Goal: Task Accomplishment & Management: Use online tool/utility

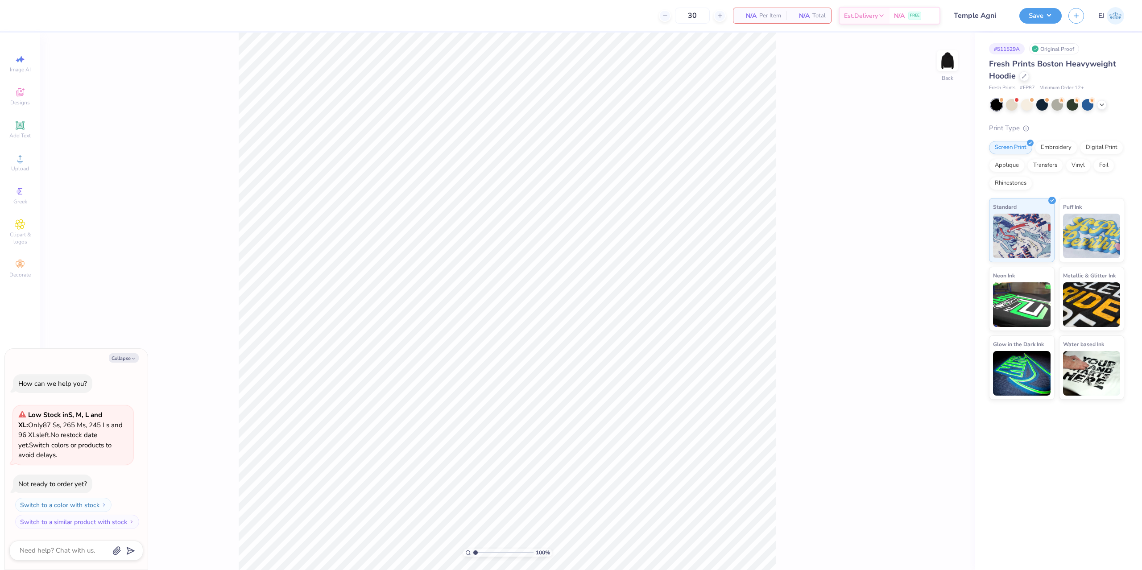
click at [1, 165] on div "Image AI Designs Add Text Upload Greek Clipart & logos Decorate" at bounding box center [20, 301] width 40 height 537
click at [15, 165] on span "Upload" at bounding box center [20, 168] width 18 height 7
click at [16, 170] on span "Upload" at bounding box center [20, 168] width 18 height 7
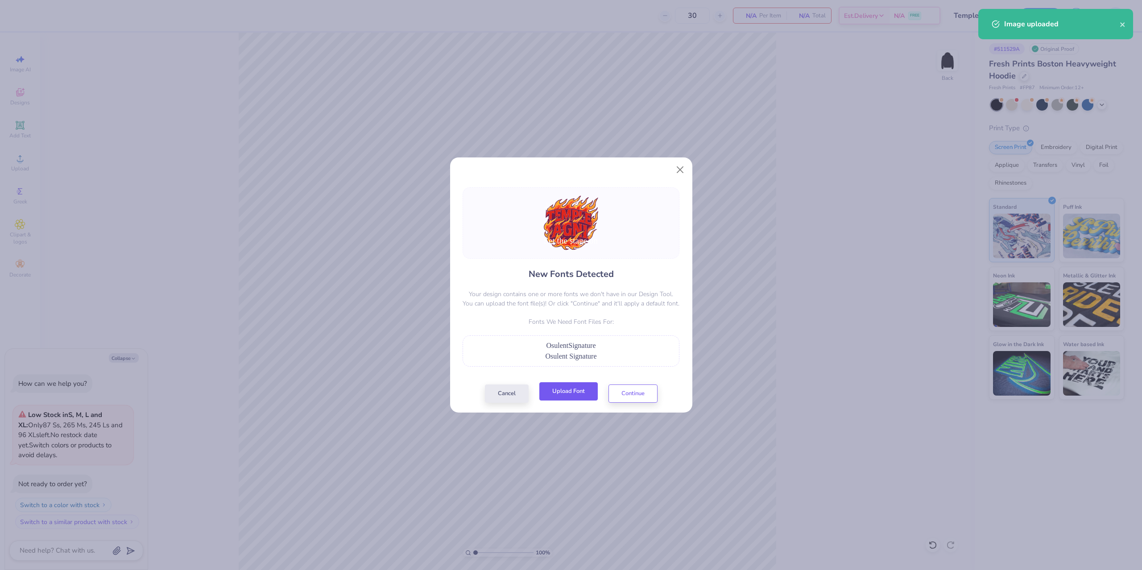
click at [567, 390] on button "Upload Font" at bounding box center [568, 391] width 58 height 18
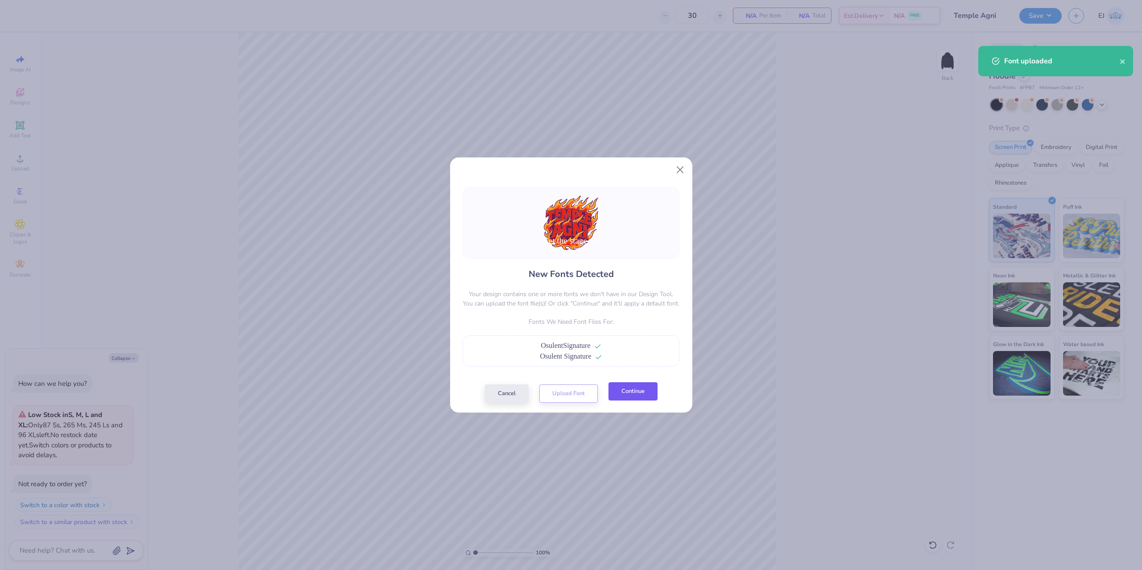
click at [654, 390] on button "Continue" at bounding box center [632, 391] width 49 height 18
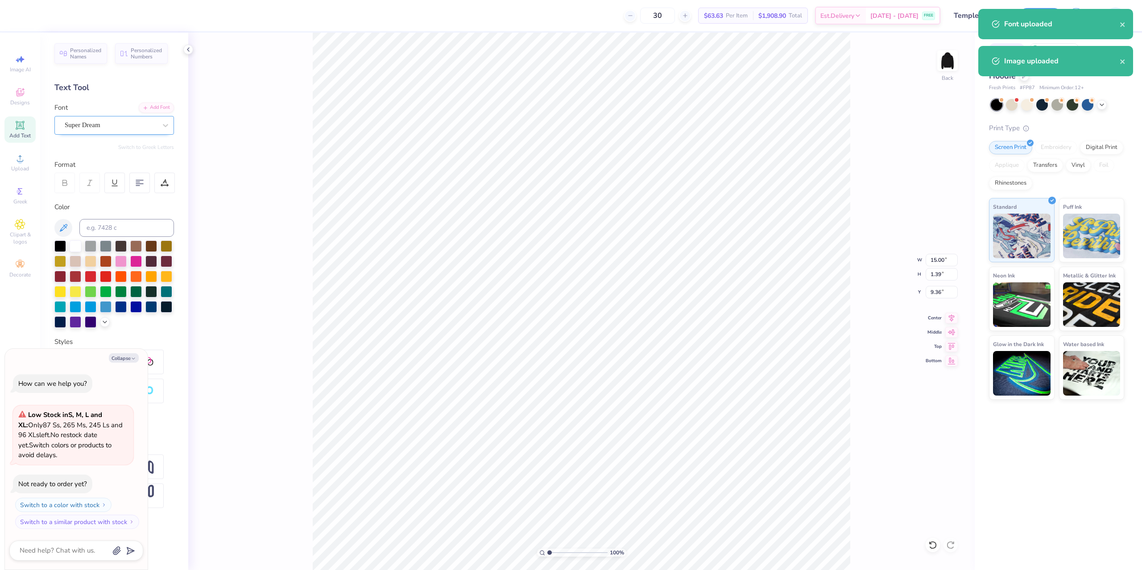
click at [82, 128] on div "Super Dream" at bounding box center [111, 125] width 94 height 14
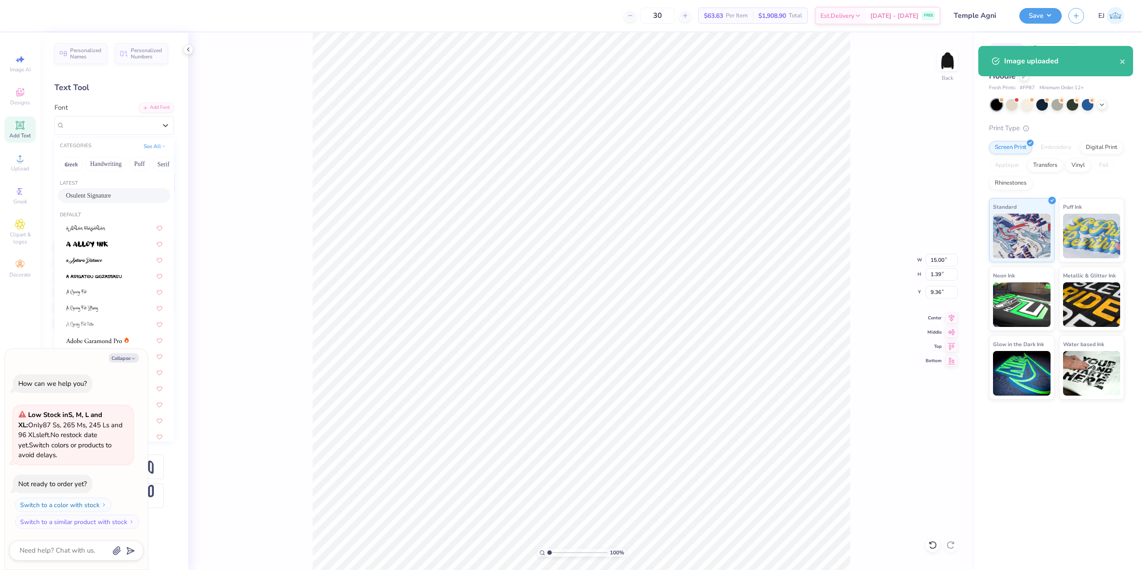
click at [102, 194] on div "Osulent Signature" at bounding box center [114, 195] width 96 height 9
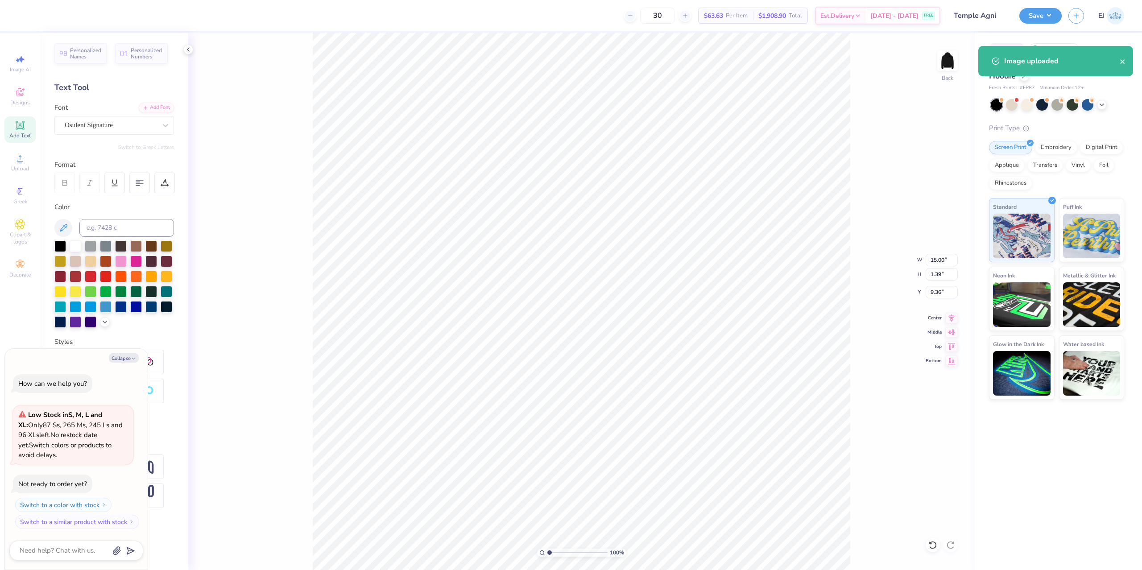
type textarea "x"
type input "8.39"
type input "1.60"
type input "9.25"
type textarea "x"
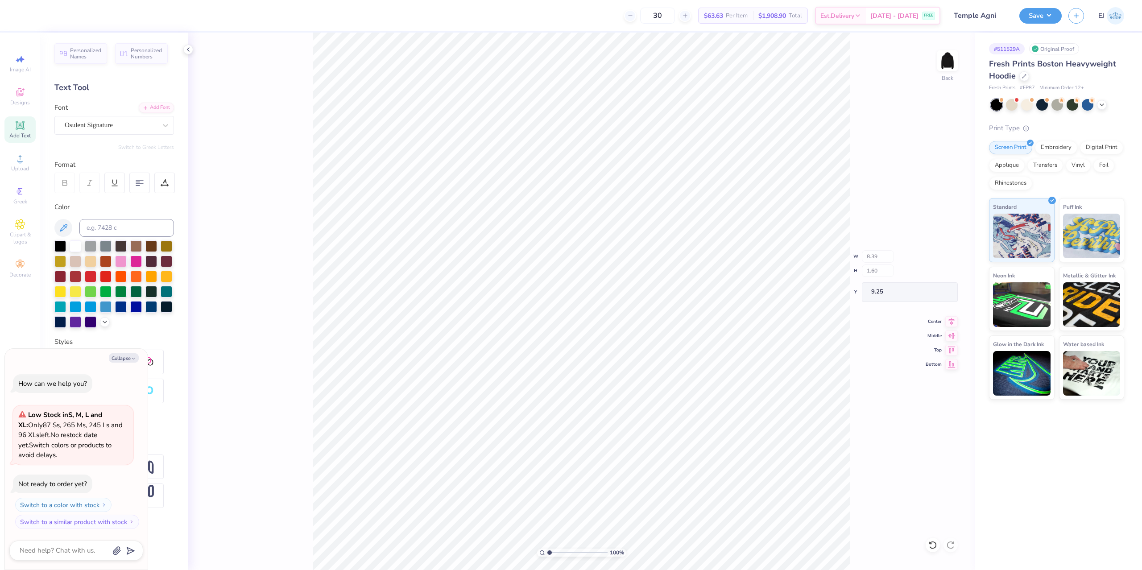
type input "9.12"
type textarea "x"
click at [942, 272] on input "9.91" at bounding box center [942, 274] width 32 height 12
type input "10.5"
type textarea "x"
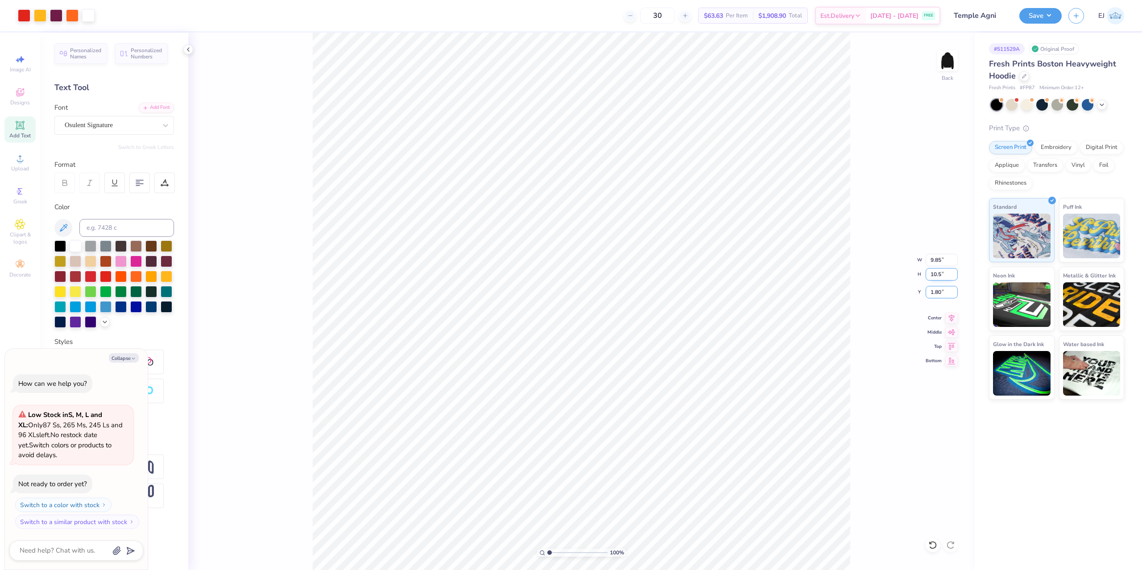
type input "10.44"
type input "10.50"
type input "1.50"
click at [882, 274] on div "100 % Back W 10.44 10.44 " H 10.50 10.50 " Y 1.50 1.50 " Center Middle Top Bott…" at bounding box center [581, 301] width 786 height 537
click at [26, 157] on div "Upload" at bounding box center [19, 162] width 31 height 26
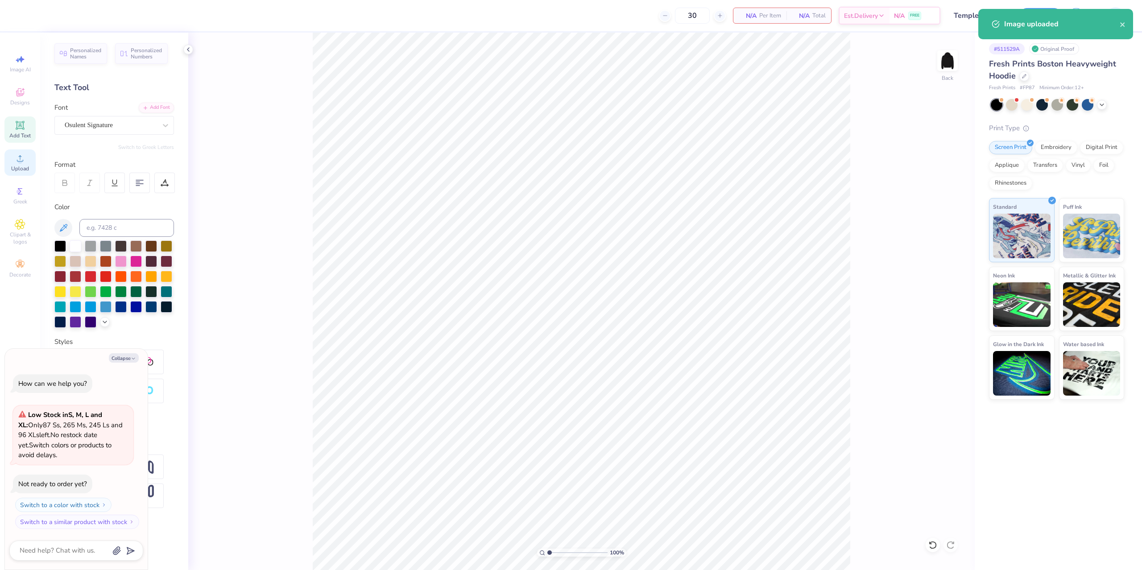
click at [14, 157] on div "Upload" at bounding box center [19, 162] width 31 height 26
click at [102, 128] on div "Super Dream" at bounding box center [111, 125] width 94 height 14
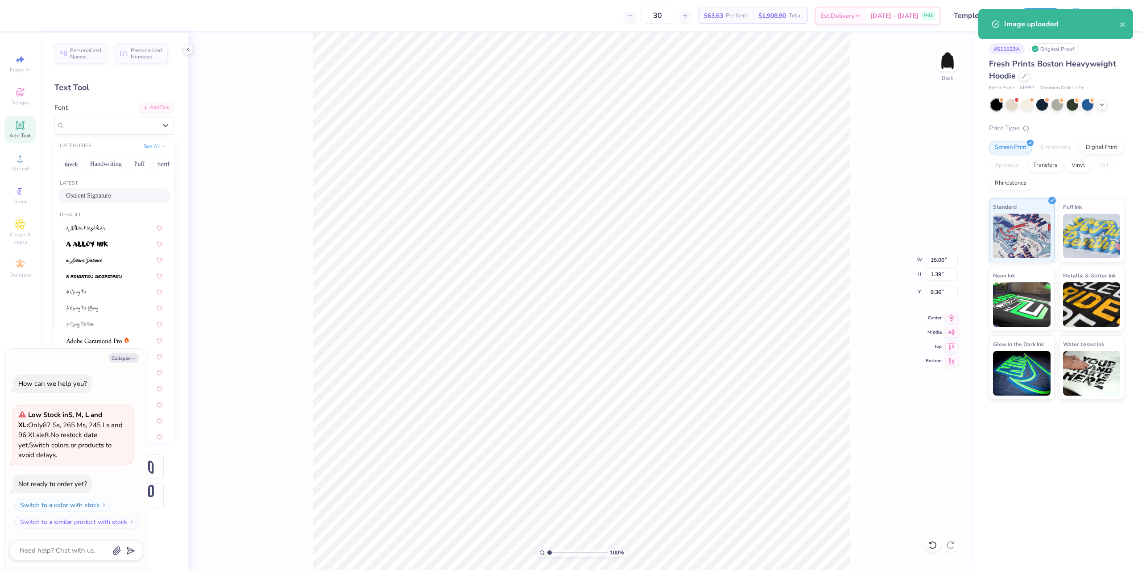
click at [112, 189] on div "Osulent Signature" at bounding box center [114, 195] width 112 height 15
click at [112, 190] on div at bounding box center [114, 183] width 21 height 21
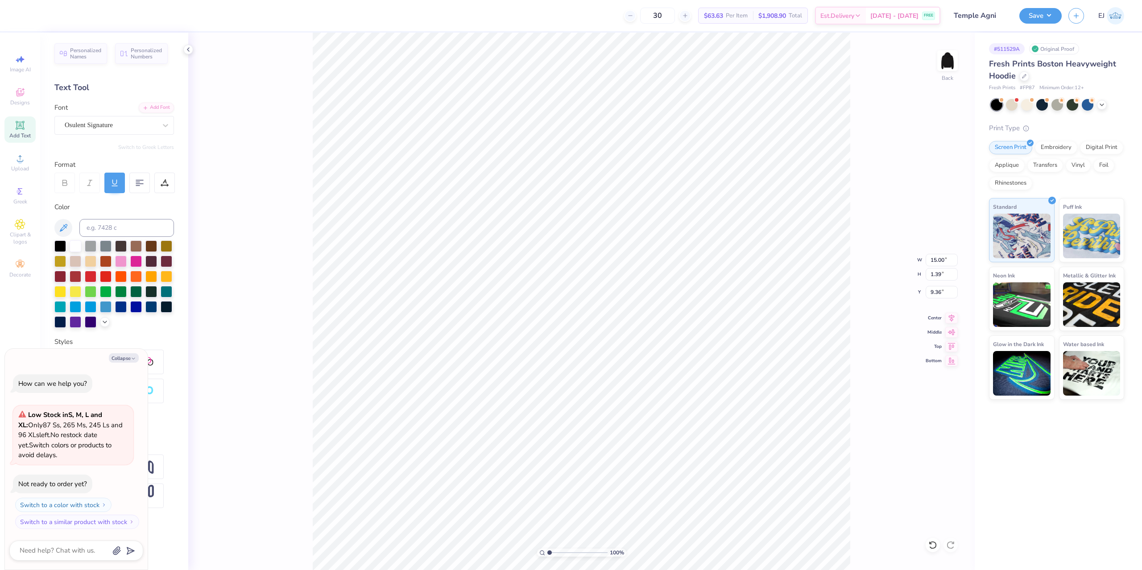
type textarea "x"
type input "8.41"
type input "1.60"
type input "9.25"
click at [115, 192] on div at bounding box center [114, 183] width 21 height 21
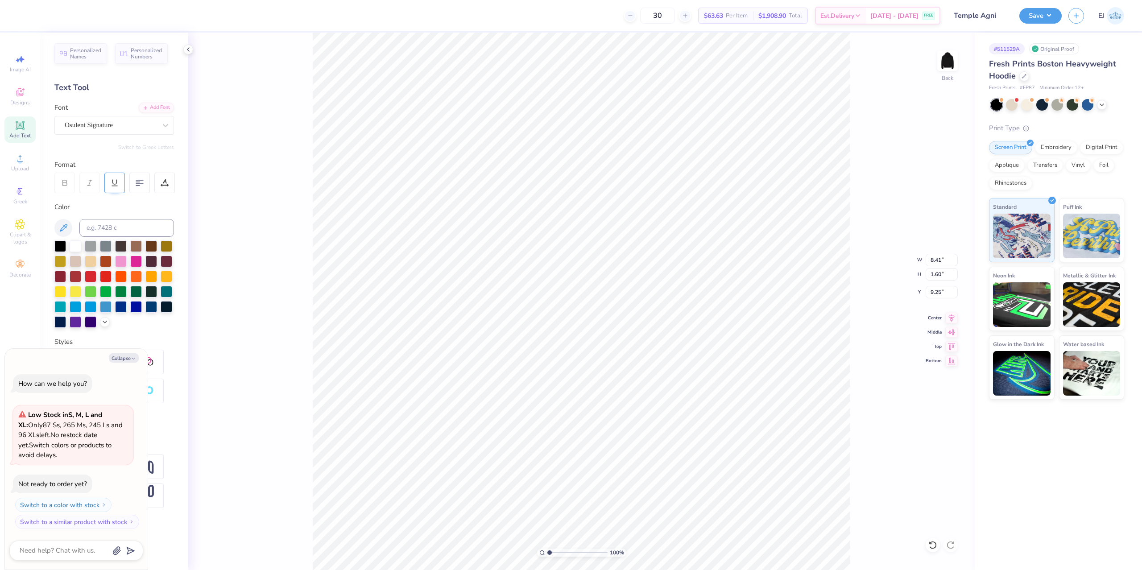
type textarea "x"
type input "8.39"
type textarea "x"
type input "8.90"
type input "9.33"
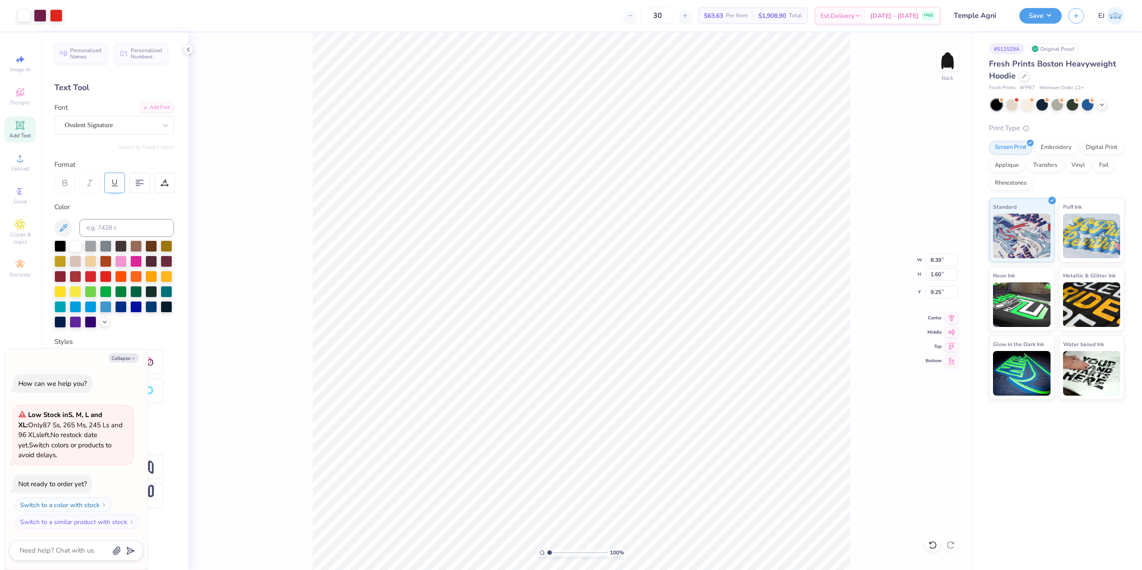
type input "2.38"
type textarea "x"
type input "2.51"
type textarea "x"
type input "2.38"
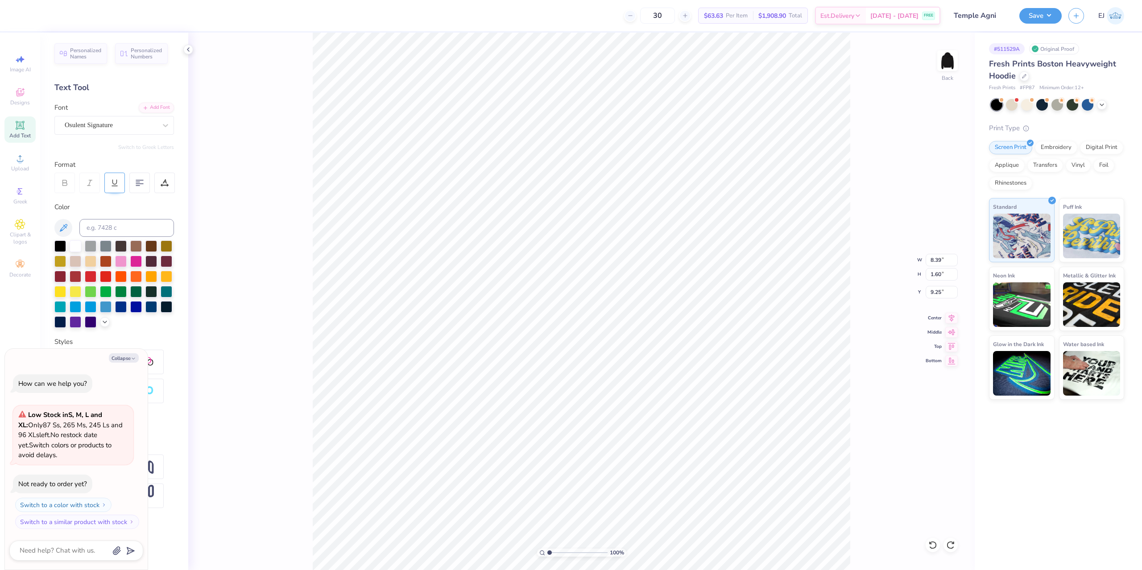
type textarea "x"
type input "9.40"
type textarea "x"
click at [939, 277] on input "9.91" at bounding box center [942, 274] width 32 height 12
type input "10.5"
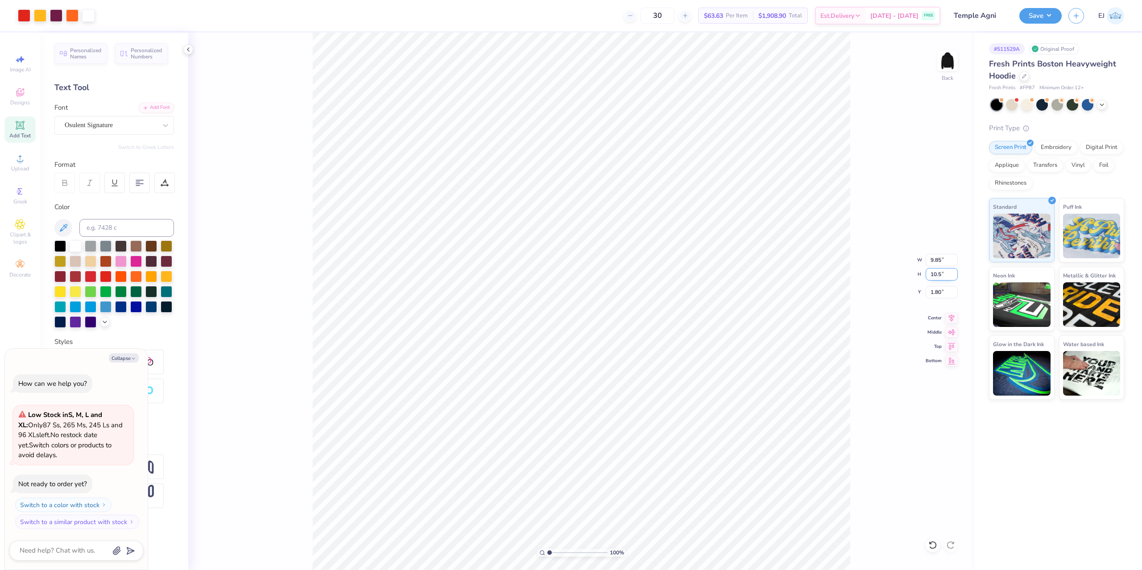
type textarea "x"
type input "10.44"
type input "10.50"
type input "5"
type input "1.5"
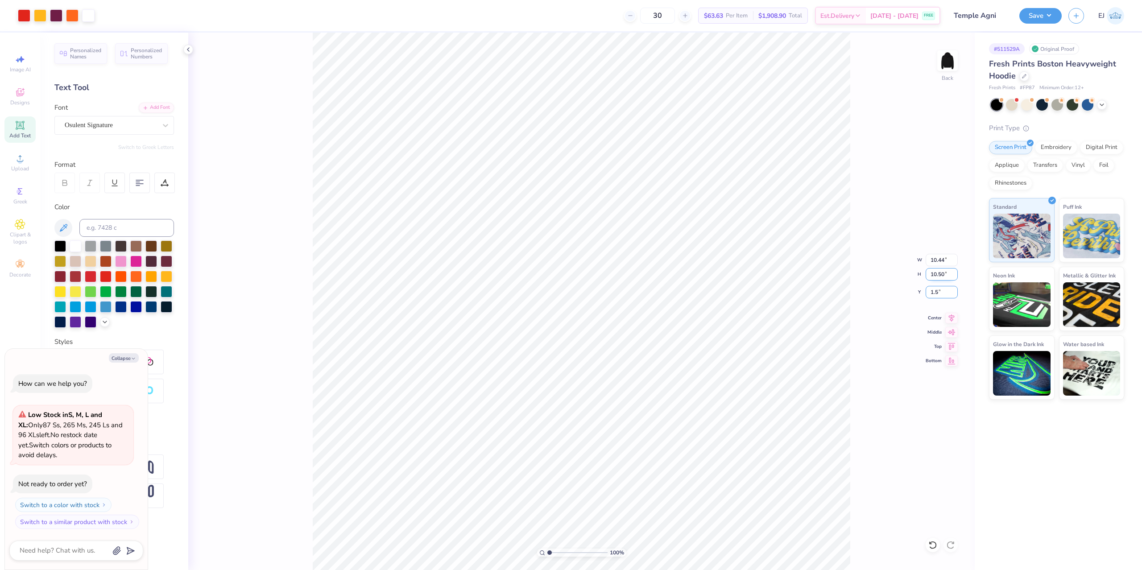
type textarea "x"
type input "1.50"
click at [1056, 16] on button "Save" at bounding box center [1040, 15] width 42 height 16
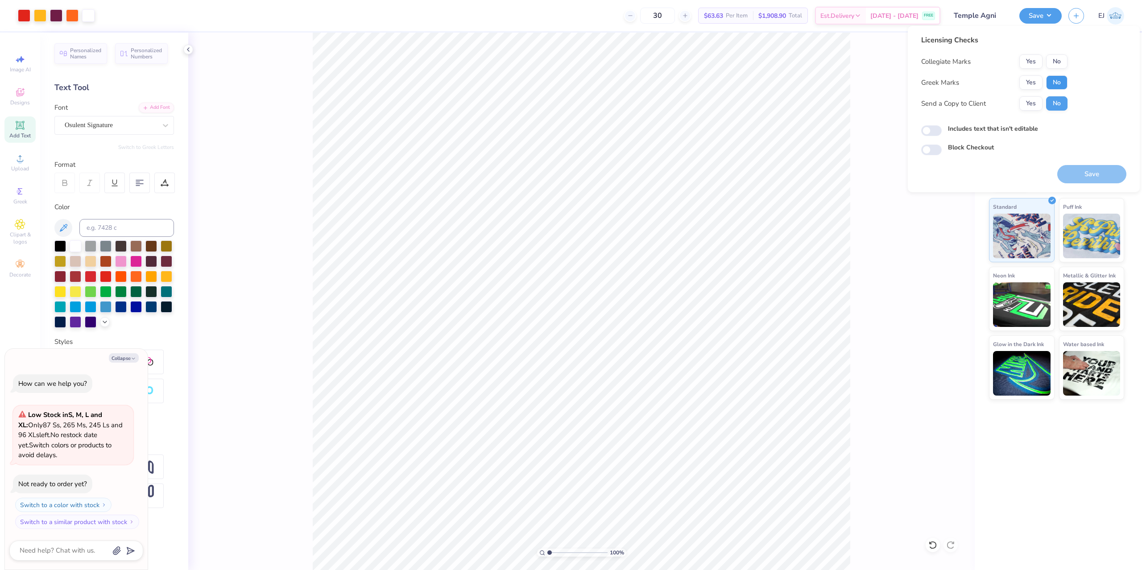
click at [1059, 85] on button "No" at bounding box center [1056, 82] width 21 height 14
click at [1065, 62] on button "No" at bounding box center [1056, 61] width 21 height 14
click at [1073, 168] on button "Save" at bounding box center [1091, 174] width 69 height 18
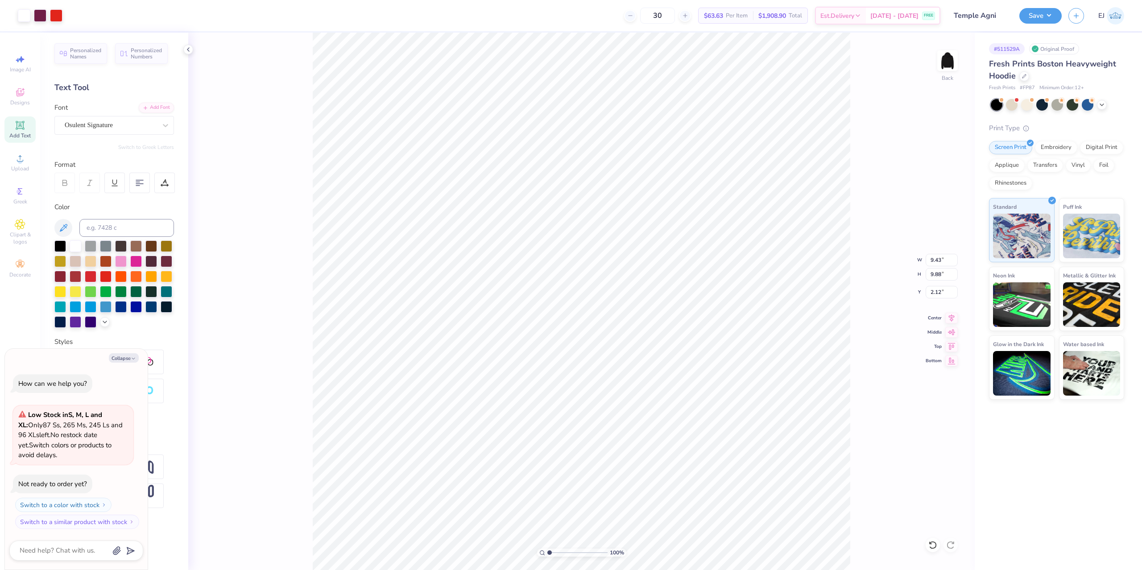
type textarea "x"
type input "2.06"
type textarea "x"
click at [944, 274] on input "10.44" at bounding box center [942, 274] width 32 height 12
type input "10.5"
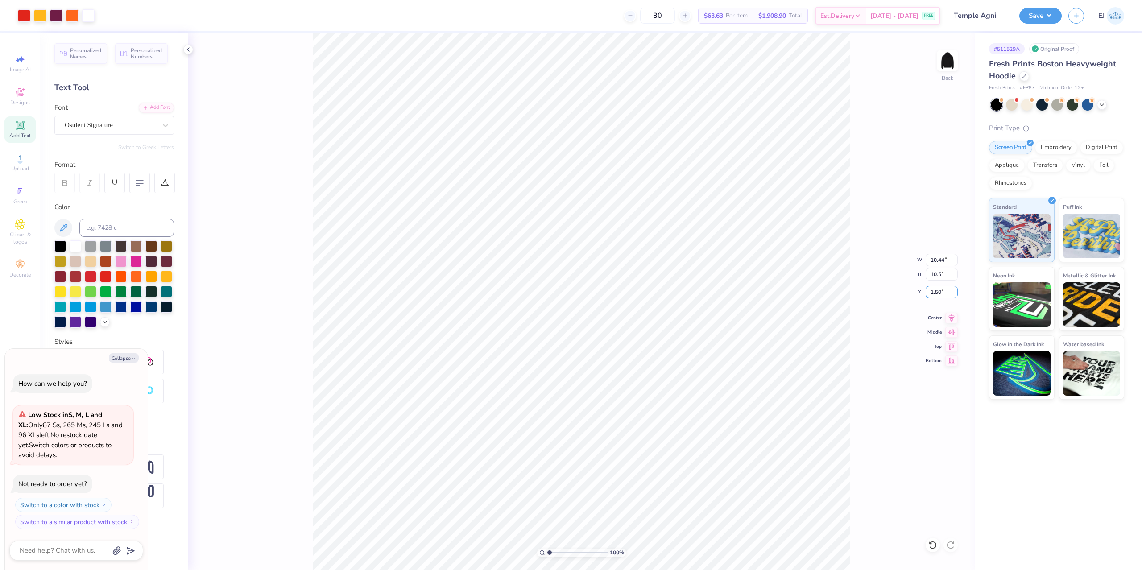
type textarea "x"
type input "10.50"
type input "1.5"
type textarea "x"
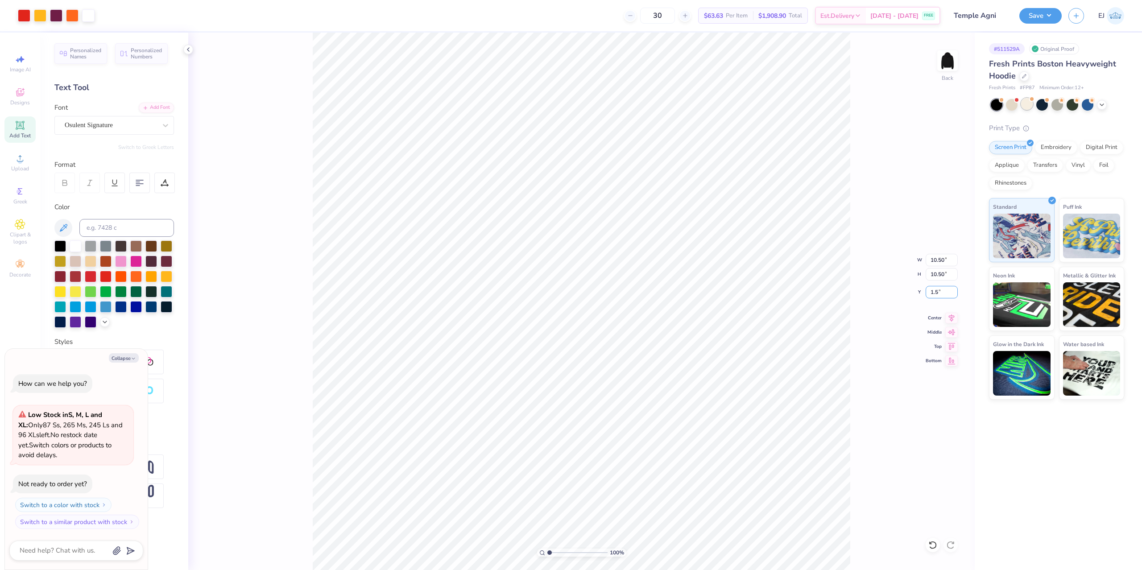
type input "1.50"
click at [1034, 21] on button "Save" at bounding box center [1040, 15] width 42 height 16
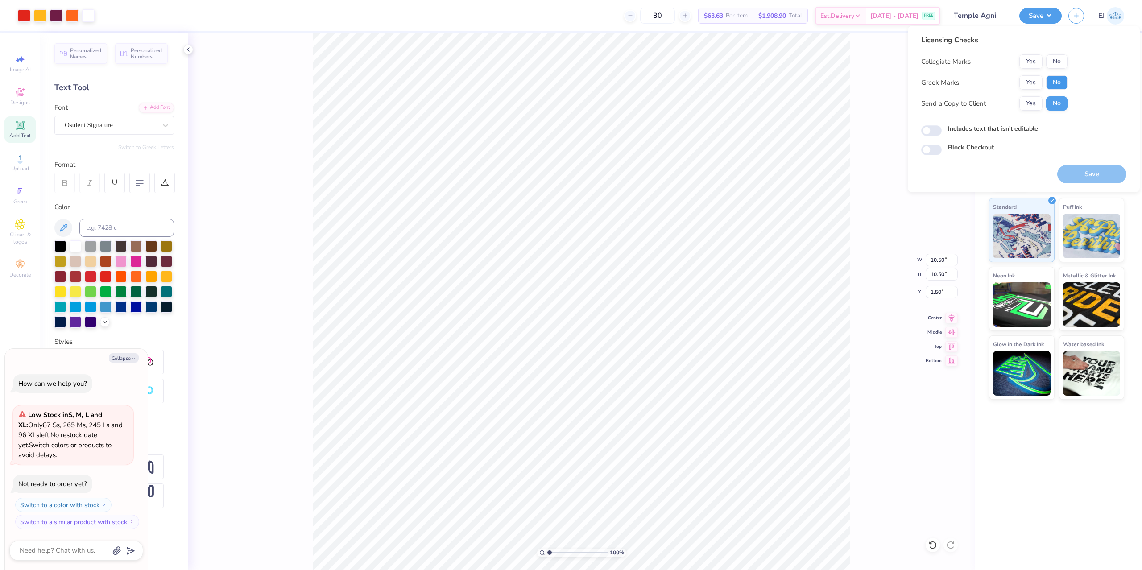
click at [1054, 79] on button "No" at bounding box center [1056, 82] width 21 height 14
click at [1056, 55] on button "No" at bounding box center [1056, 61] width 21 height 14
click at [1088, 170] on button "Save" at bounding box center [1091, 174] width 69 height 18
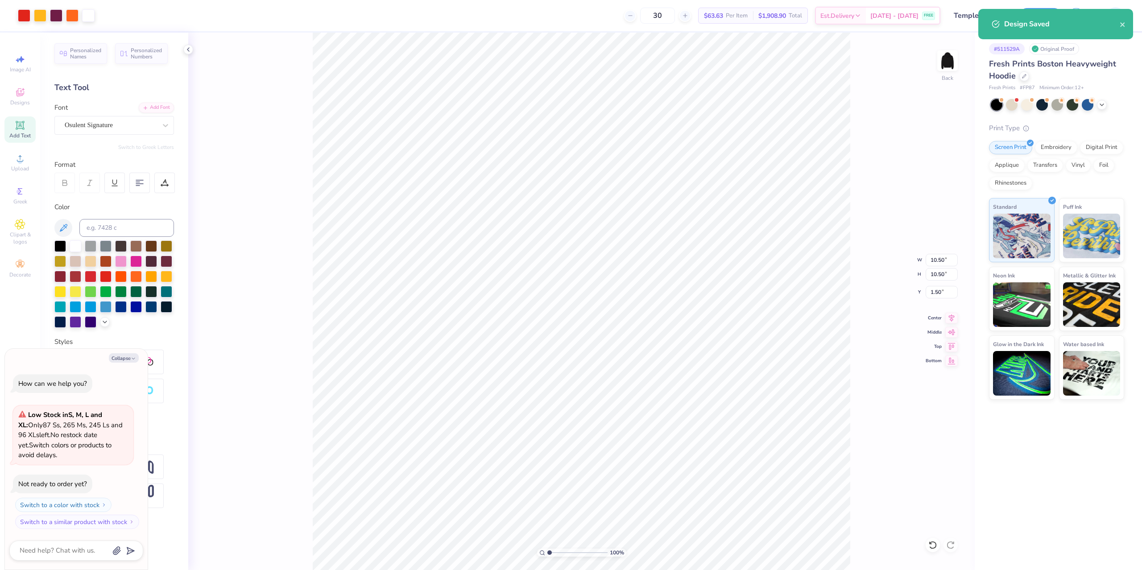
type textarea "x"
